Goal: Navigation & Orientation: Find specific page/section

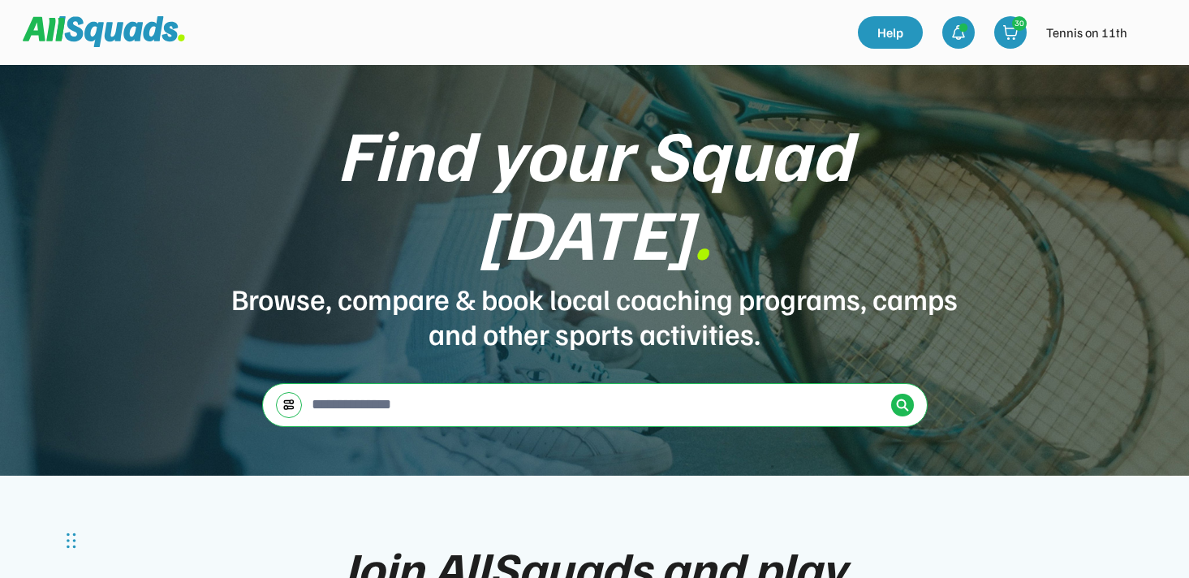
click at [908, 394] on div at bounding box center [902, 405] width 23 height 23
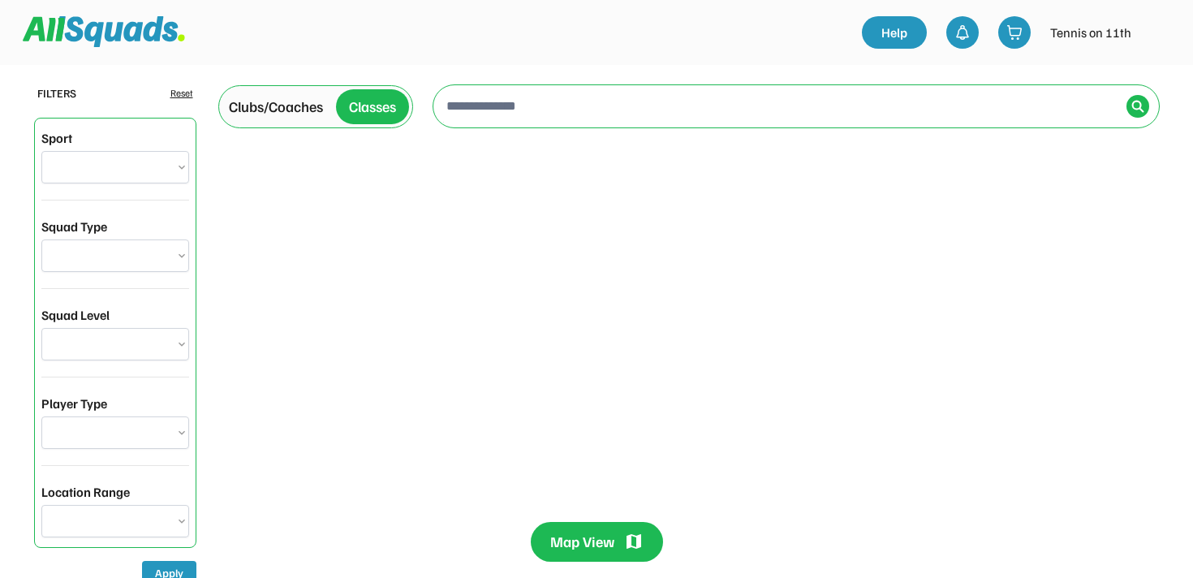
click at [283, 103] on div "Clubs/Coaches" at bounding box center [276, 107] width 94 height 22
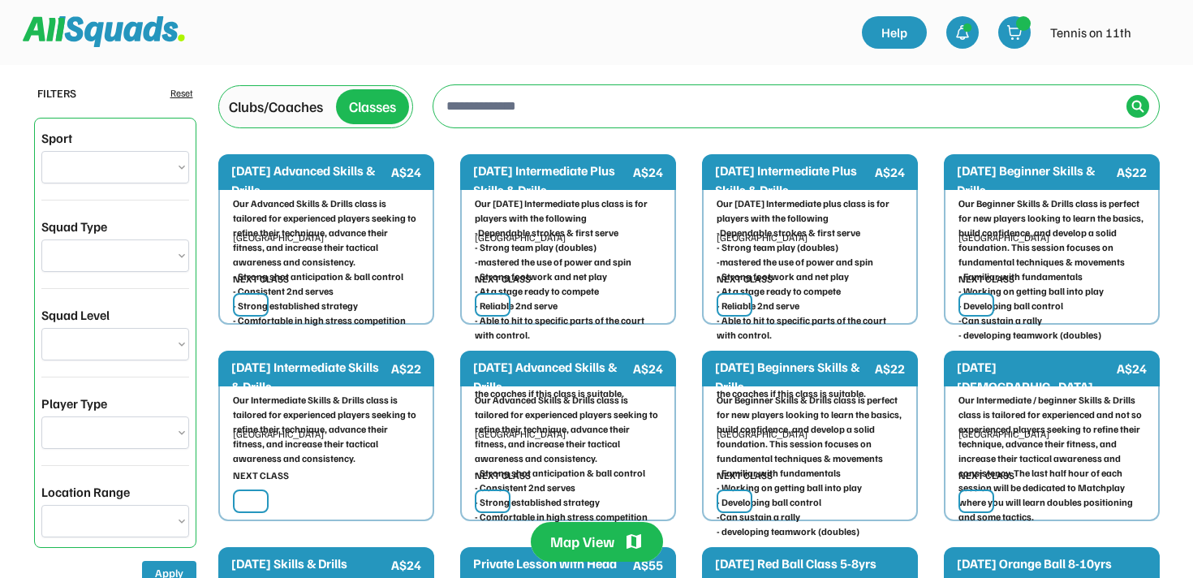
select select "**********"
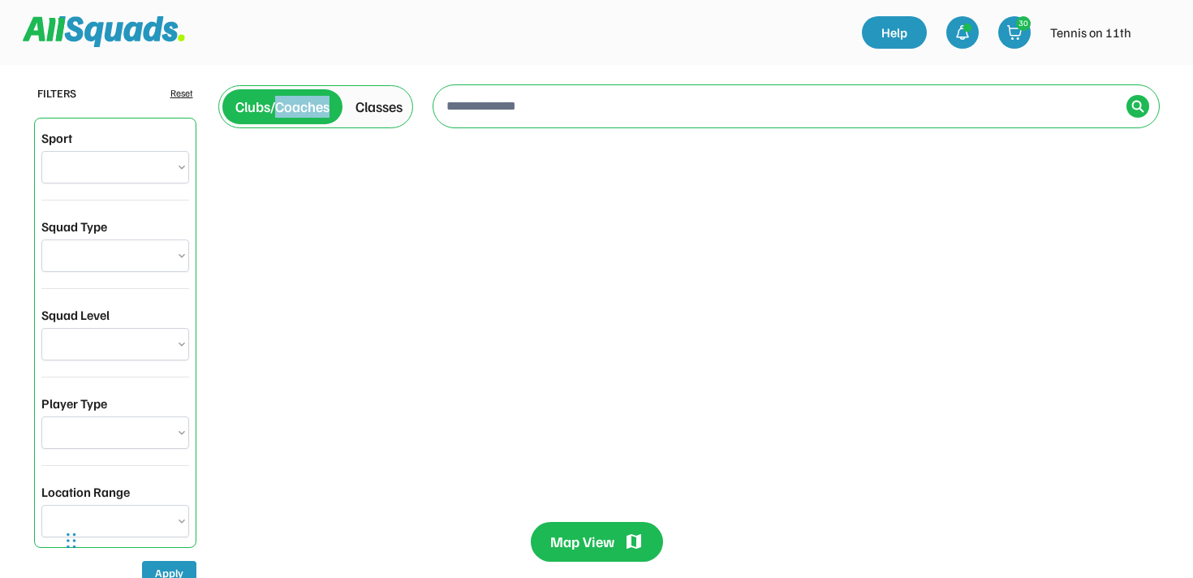
click at [283, 103] on div "Clubs/Coaches" at bounding box center [282, 107] width 94 height 22
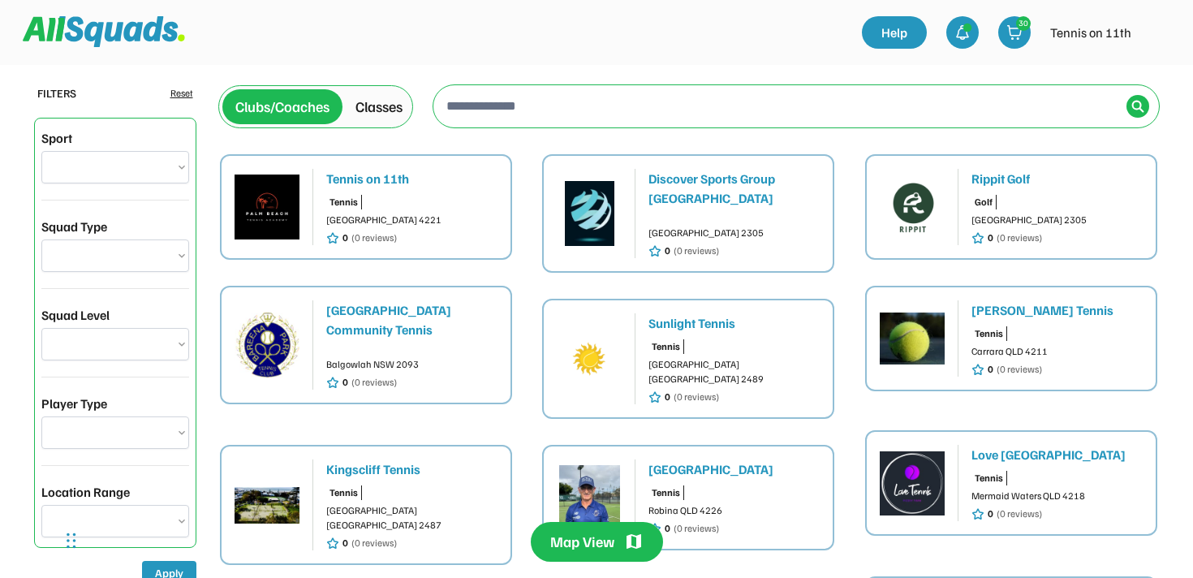
click at [402, 186] on div "Tennis on 11th" at bounding box center [411, 178] width 171 height 19
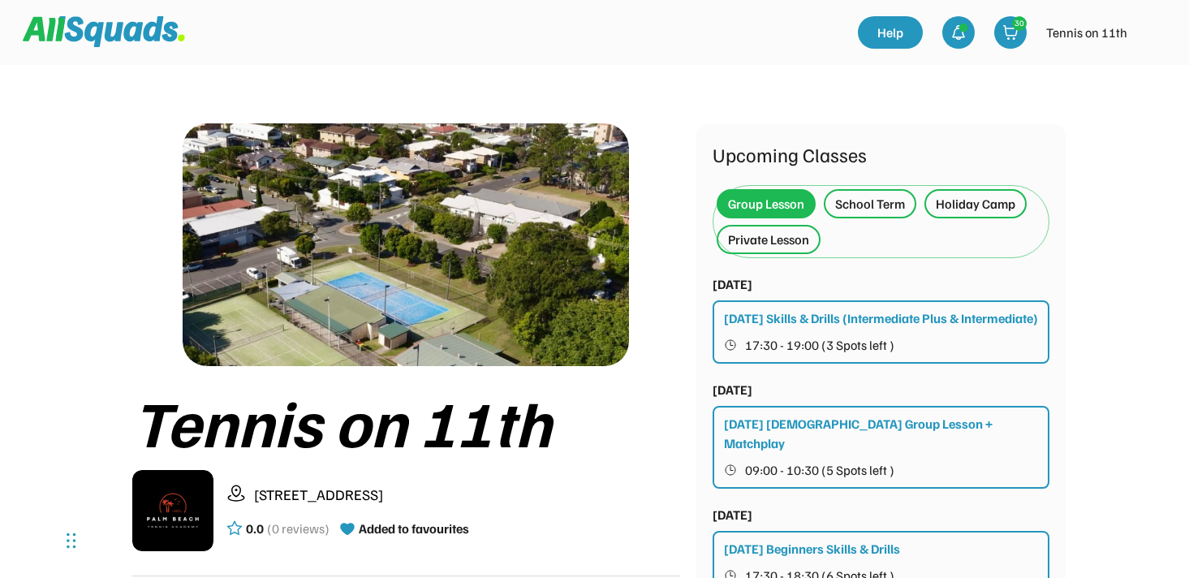
click at [974, 196] on div "Holiday Camp" at bounding box center [976, 203] width 80 height 19
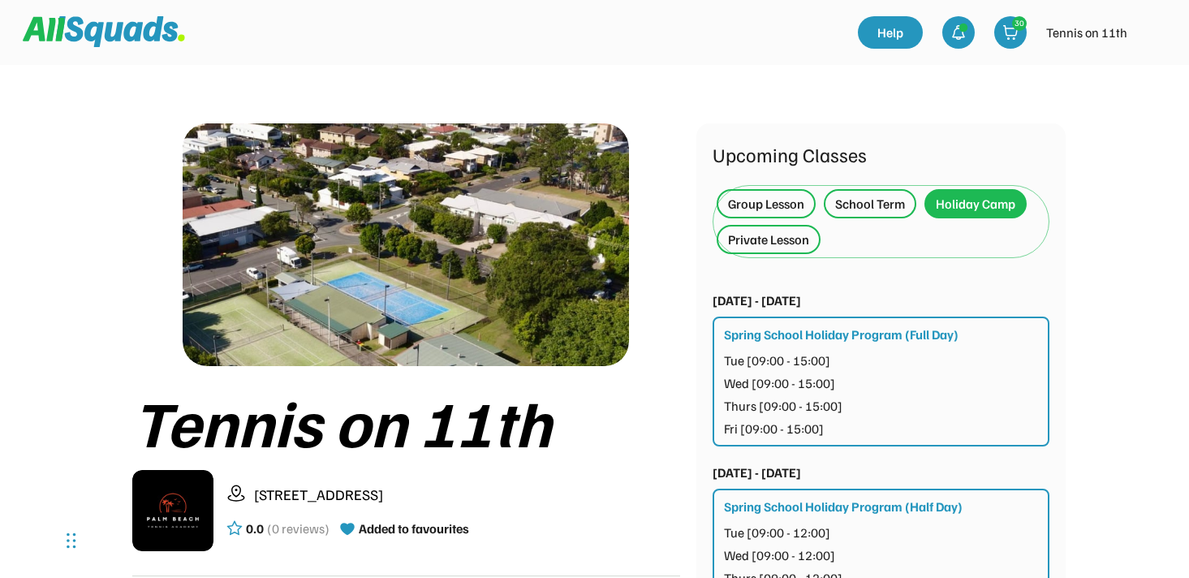
click at [783, 203] on div "Group Lesson" at bounding box center [766, 203] width 76 height 19
